Goal: Information Seeking & Learning: Learn about a topic

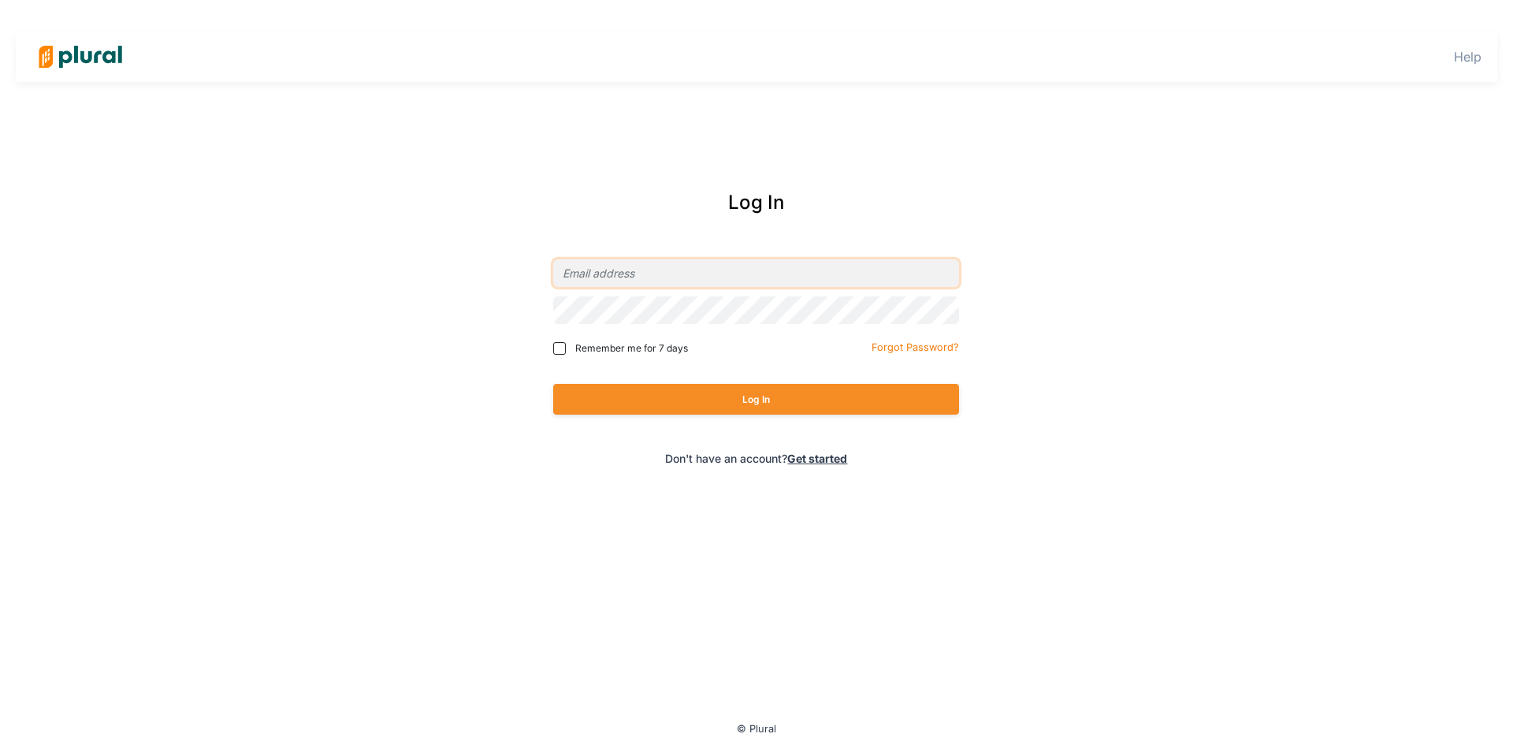
type input "[PERSON_NAME][EMAIL_ADDRESS][PERSON_NAME][PERSON_NAME][DOMAIN_NAME]"
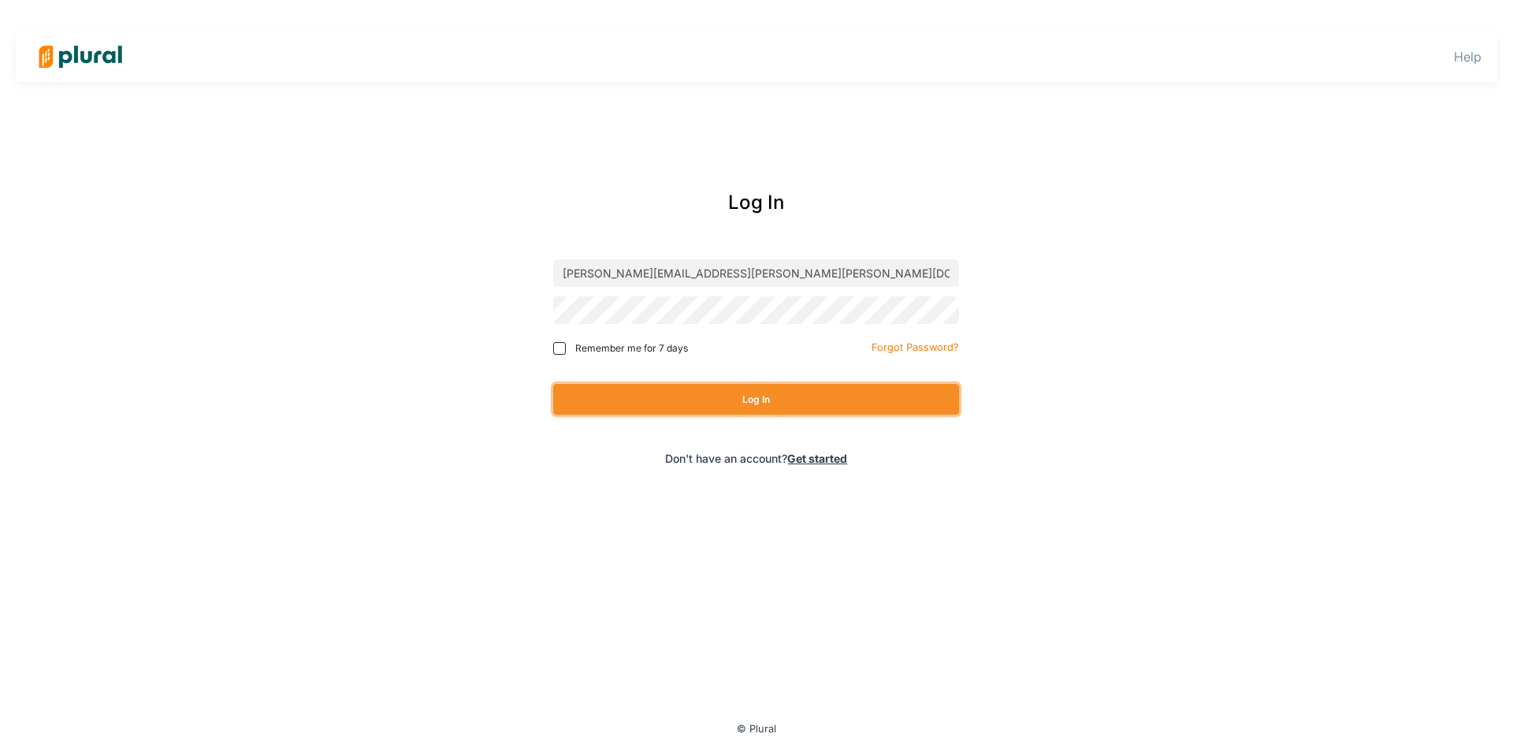
click at [753, 399] on button "Log In" at bounding box center [756, 399] width 406 height 31
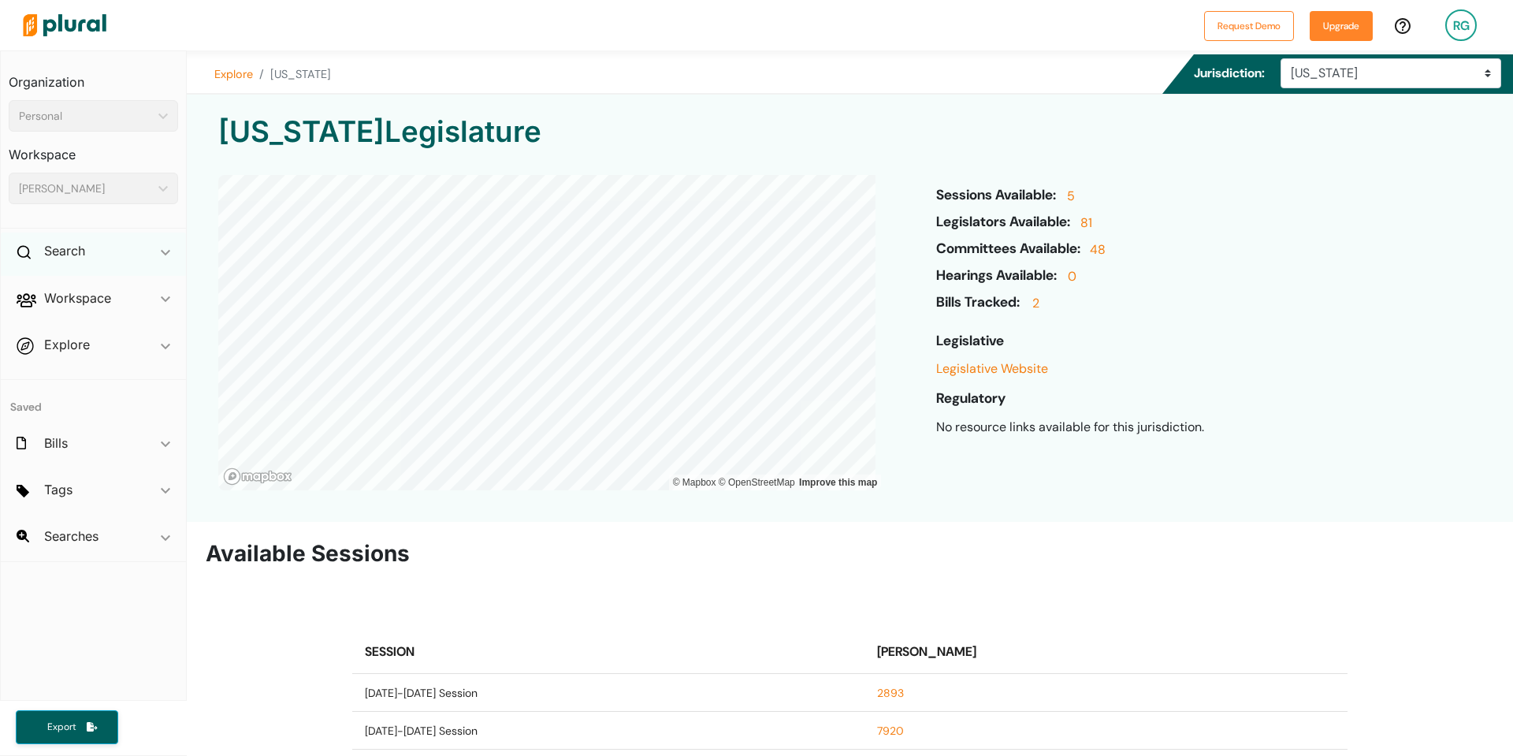
click at [95, 248] on div "Search ic_keyboard_arrow_down" at bounding box center [93, 253] width 185 height 43
click at [56, 290] on h4 "Bills" at bounding box center [97, 287] width 146 height 15
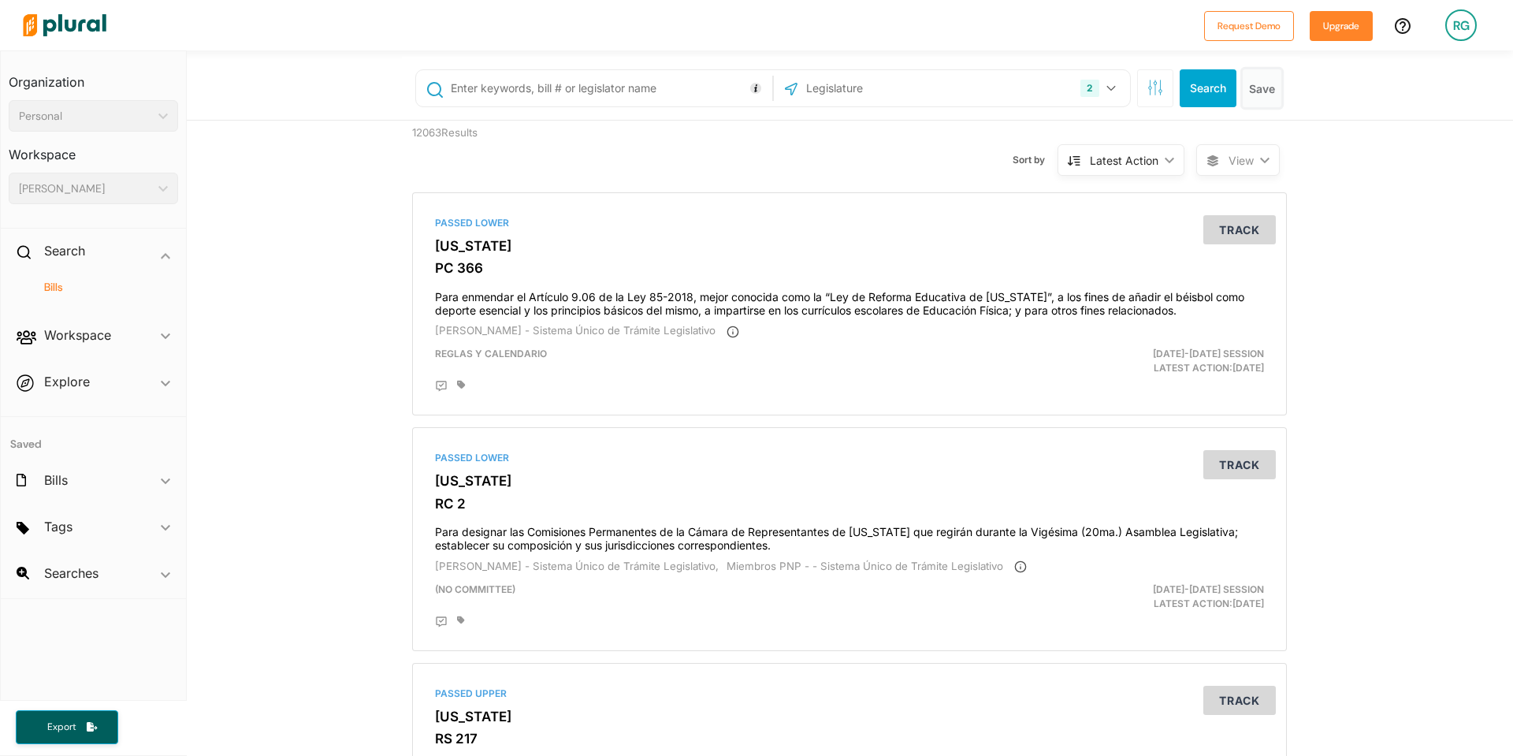
click at [1267, 94] on button "Save" at bounding box center [1262, 88] width 39 height 38
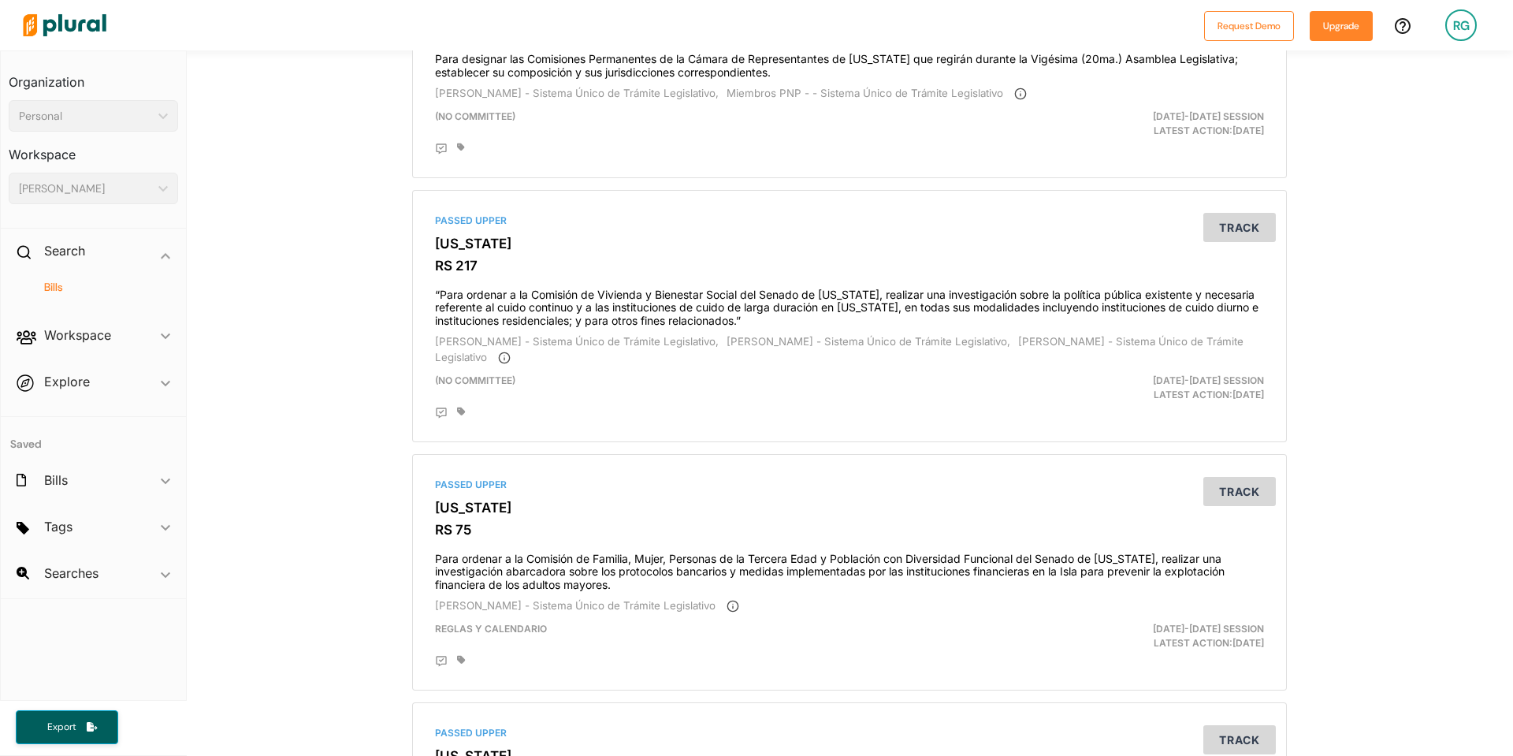
scroll to position [79, 0]
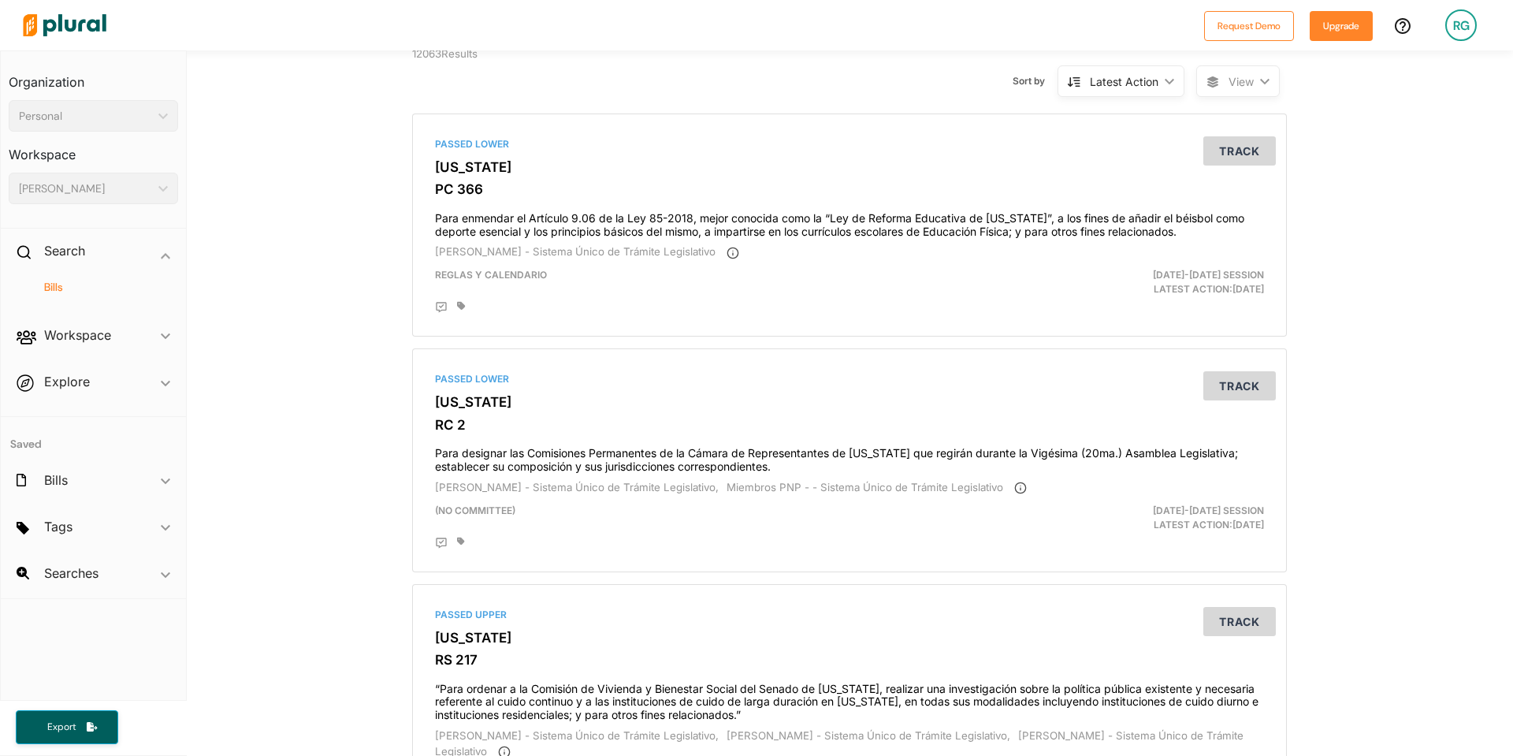
click at [83, 514] on span "Tags ic_keyboard_arrow_down No tags" at bounding box center [93, 529] width 185 height 43
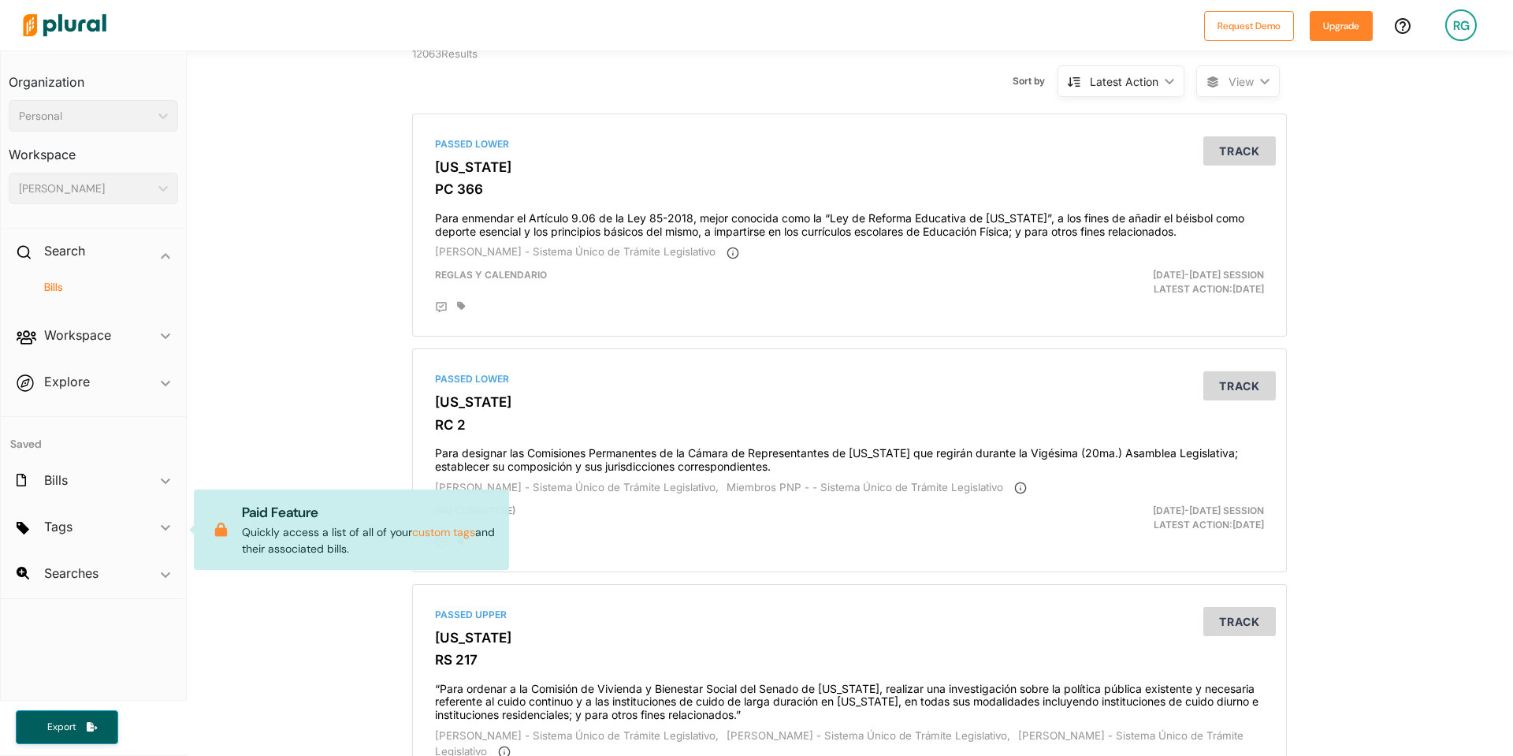
click at [97, 572] on span "Searches ic_keyboard_arrow_down No saved searches" at bounding box center [93, 576] width 185 height 43
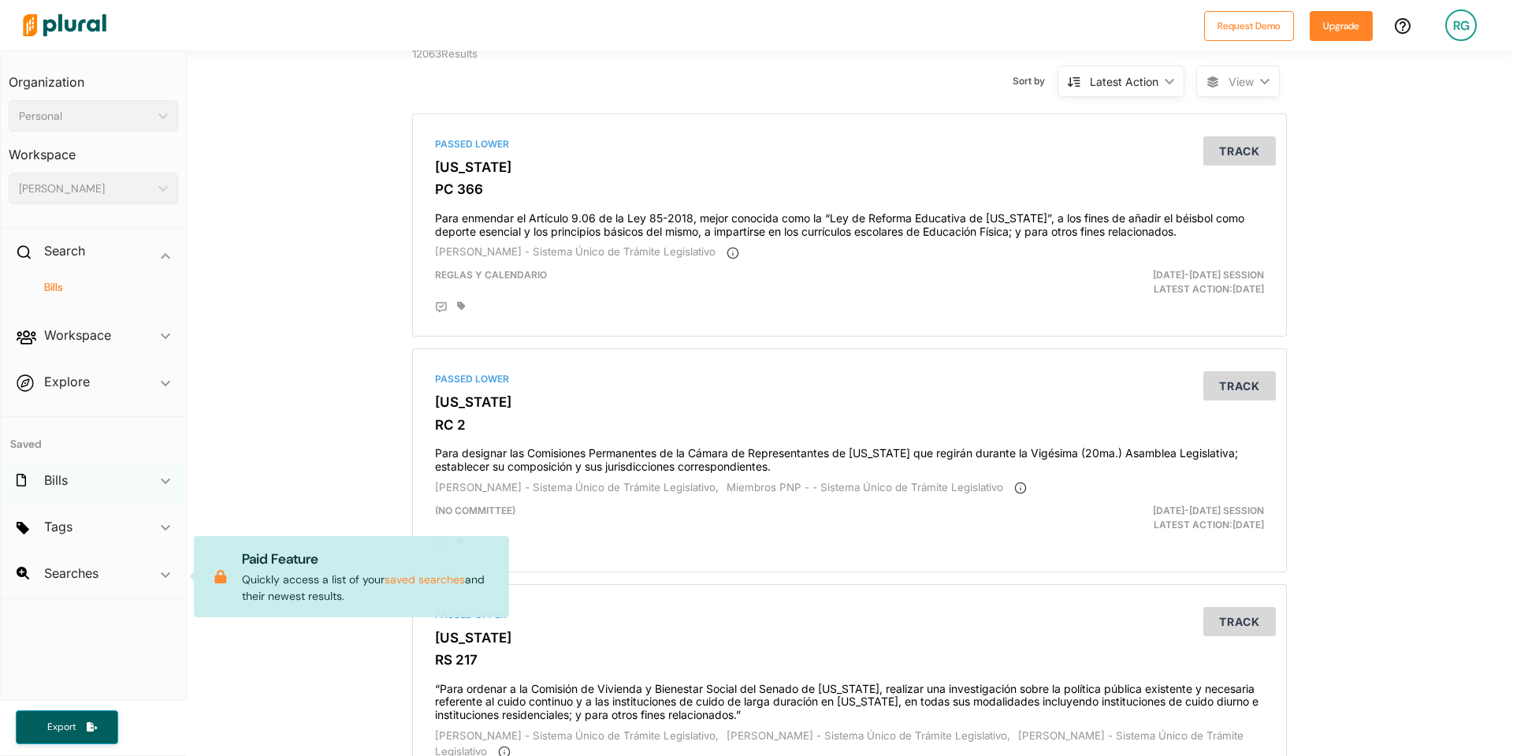
click at [78, 488] on div "Bills ic_keyboard_arrow_down" at bounding box center [93, 483] width 185 height 43
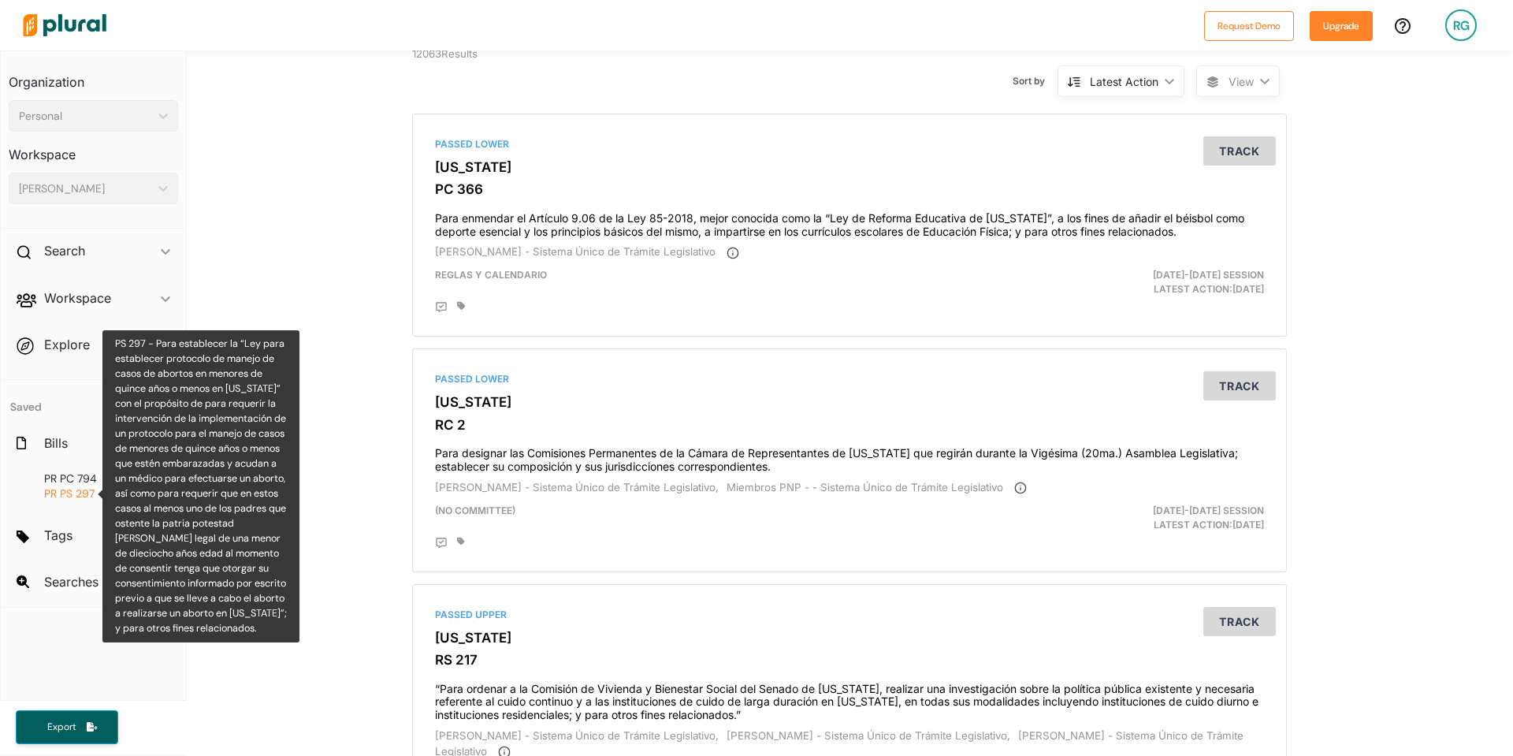
click at [82, 497] on span "PS 297" at bounding box center [77, 493] width 35 height 14
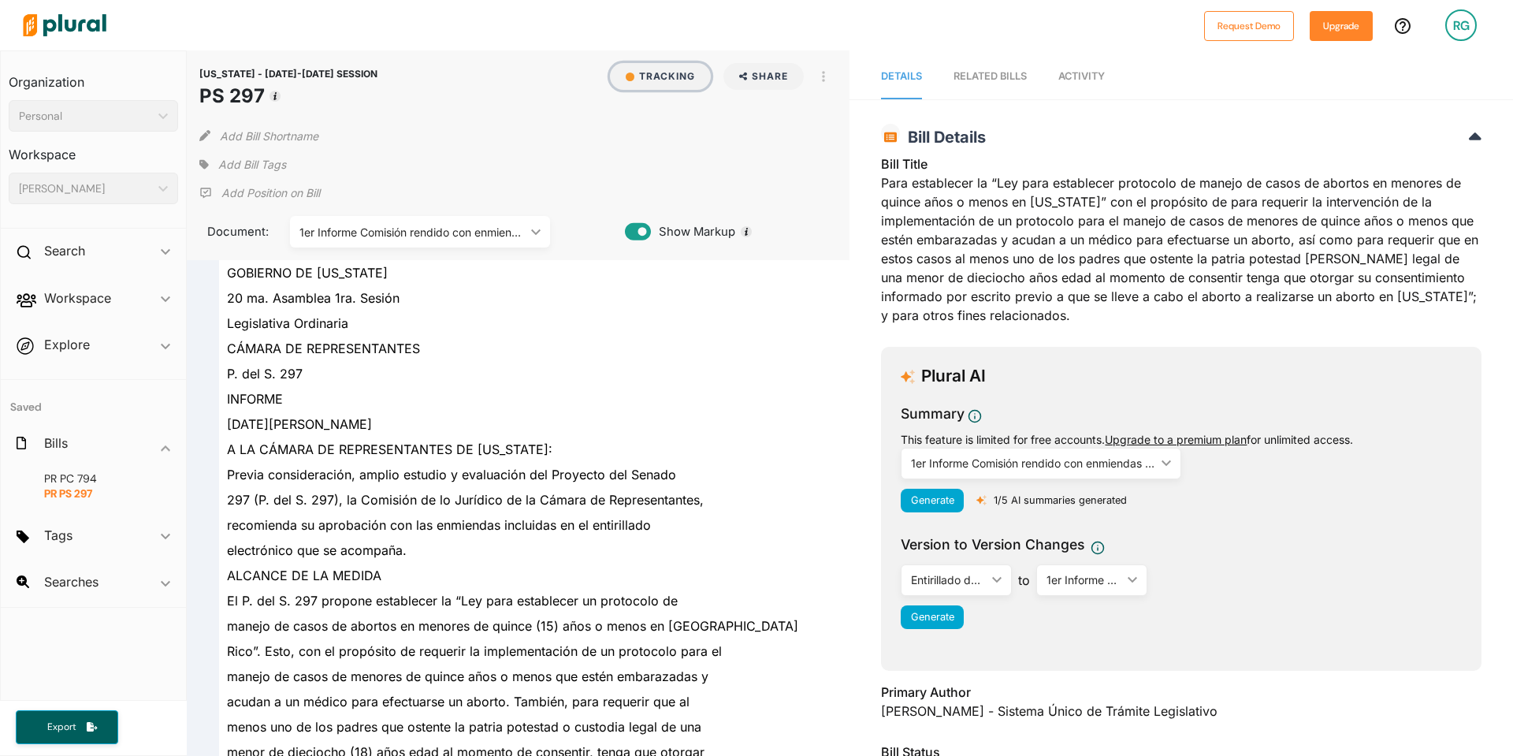
click at [653, 76] on button "Tracking" at bounding box center [660, 76] width 101 height 27
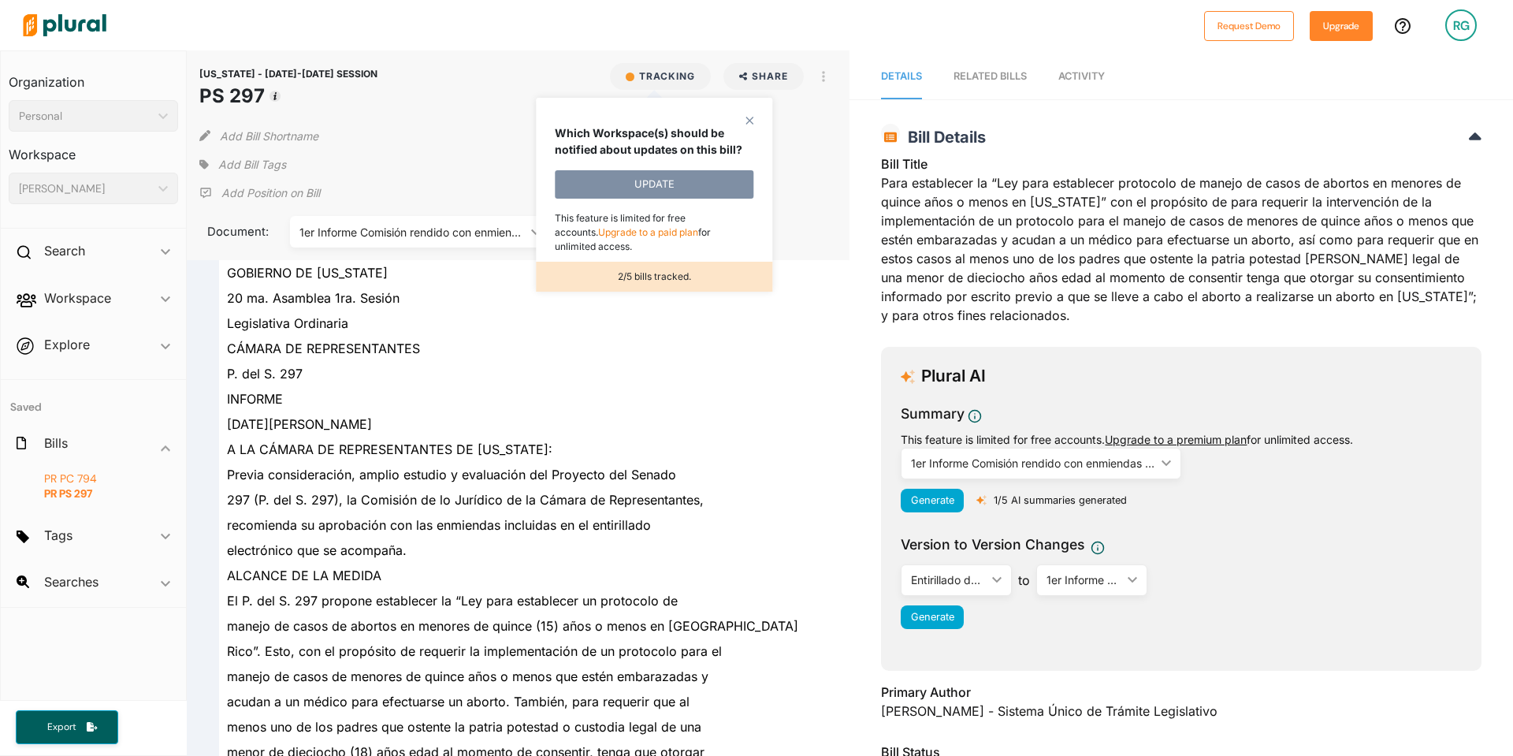
click at [86, 478] on span "PC 794" at bounding box center [78, 478] width 37 height 14
